Goal: Task Accomplishment & Management: Manage account settings

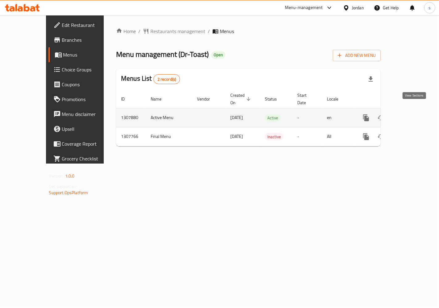
click at [414, 114] on icon "enhanced table" at bounding box center [410, 117] width 7 height 7
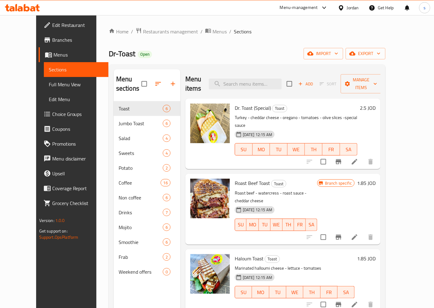
click at [52, 112] on span "Choice Groups" at bounding box center [78, 113] width 52 height 7
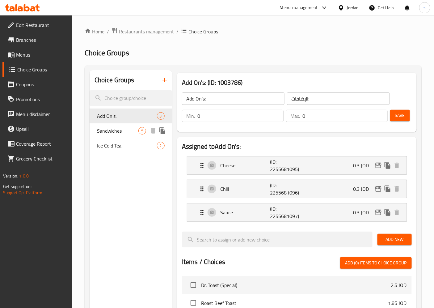
click at [115, 133] on span "Sandwiches" at bounding box center [117, 130] width 41 height 7
type input "Sandwiches"
type input "نوع الخبز"
type input "1"
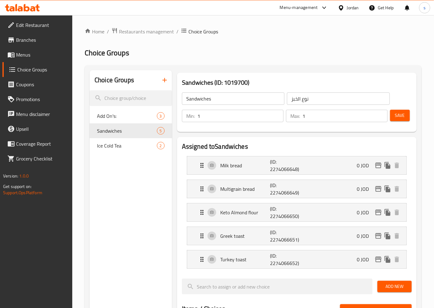
click at [22, 38] on span "Branches" at bounding box center [42, 39] width 52 height 7
